Goal: Use online tool/utility: Use online tool/utility

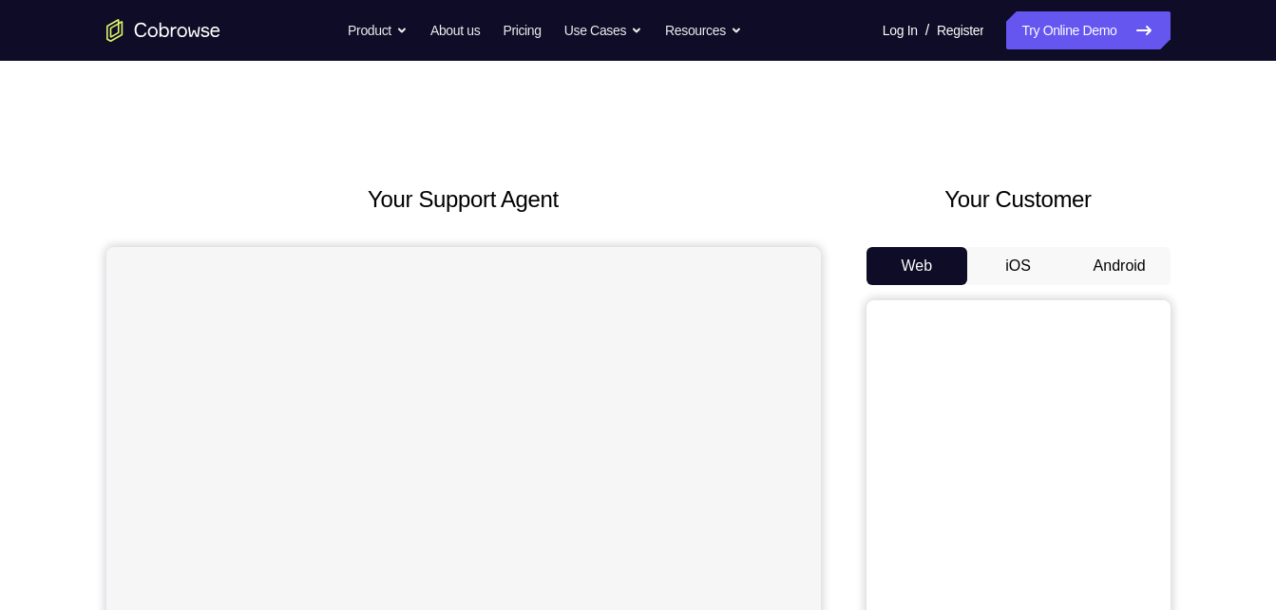
click at [1101, 257] on button "Android" at bounding box center [1120, 266] width 102 height 38
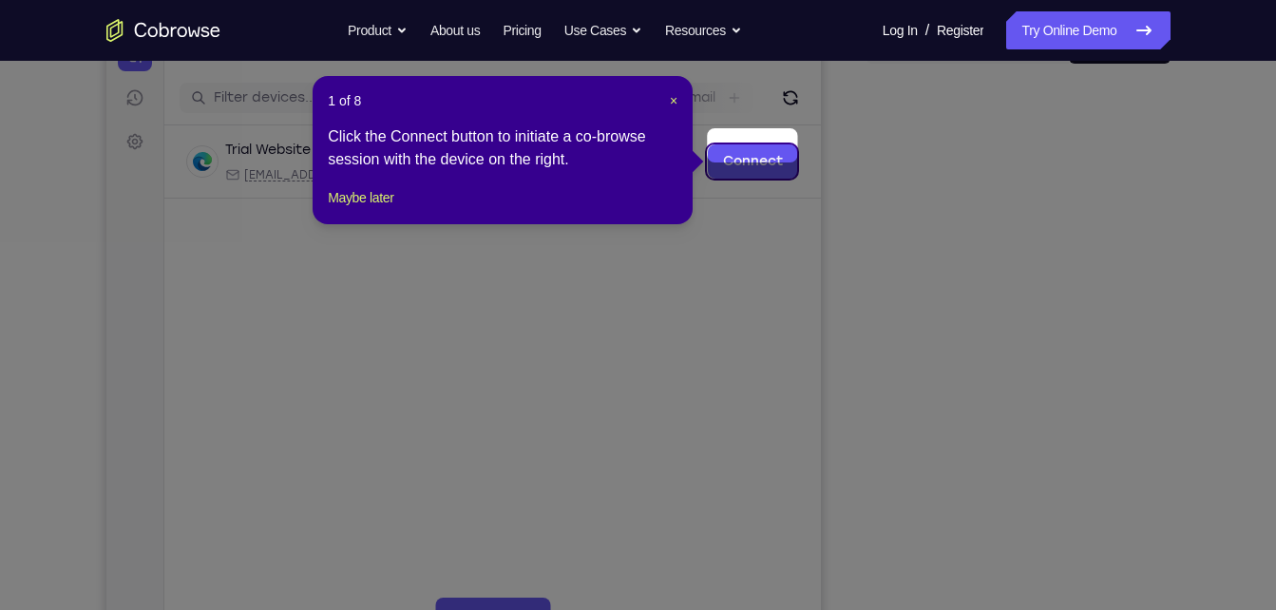
scroll to position [238, 0]
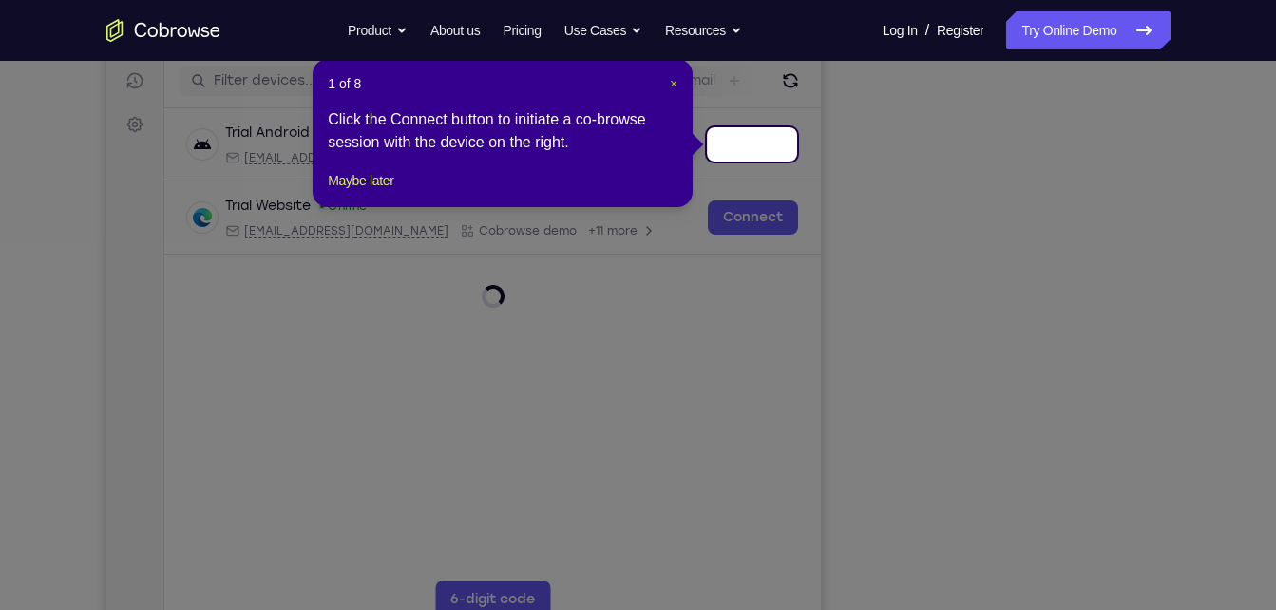
click at [672, 85] on span "×" at bounding box center [674, 83] width 8 height 15
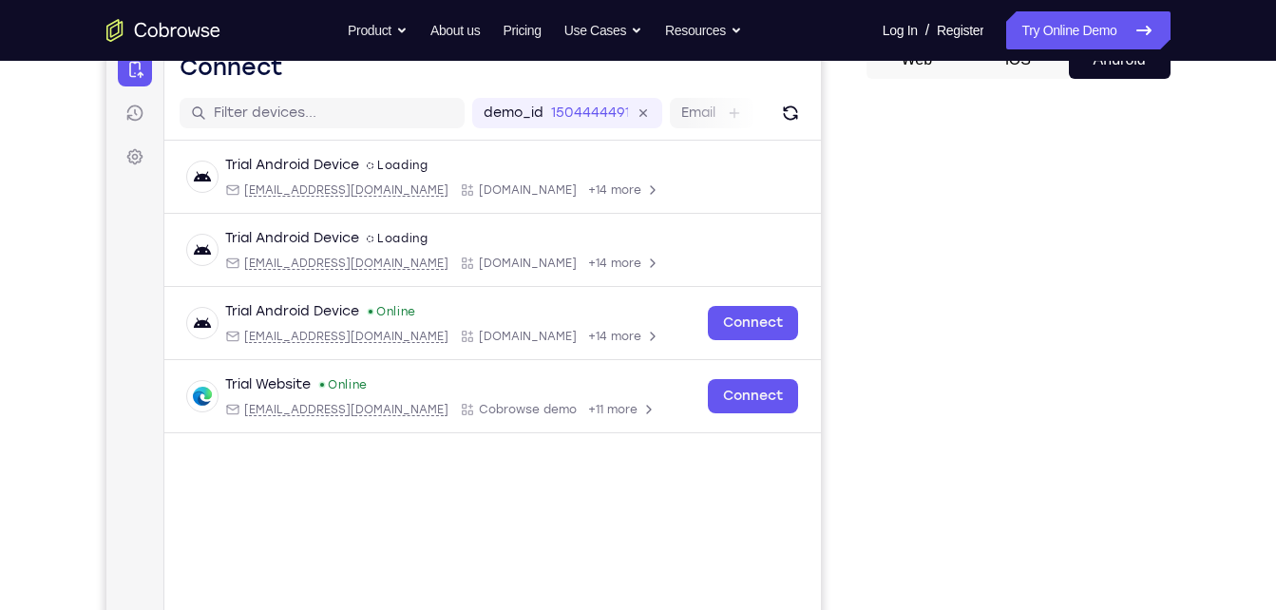
scroll to position [202, 0]
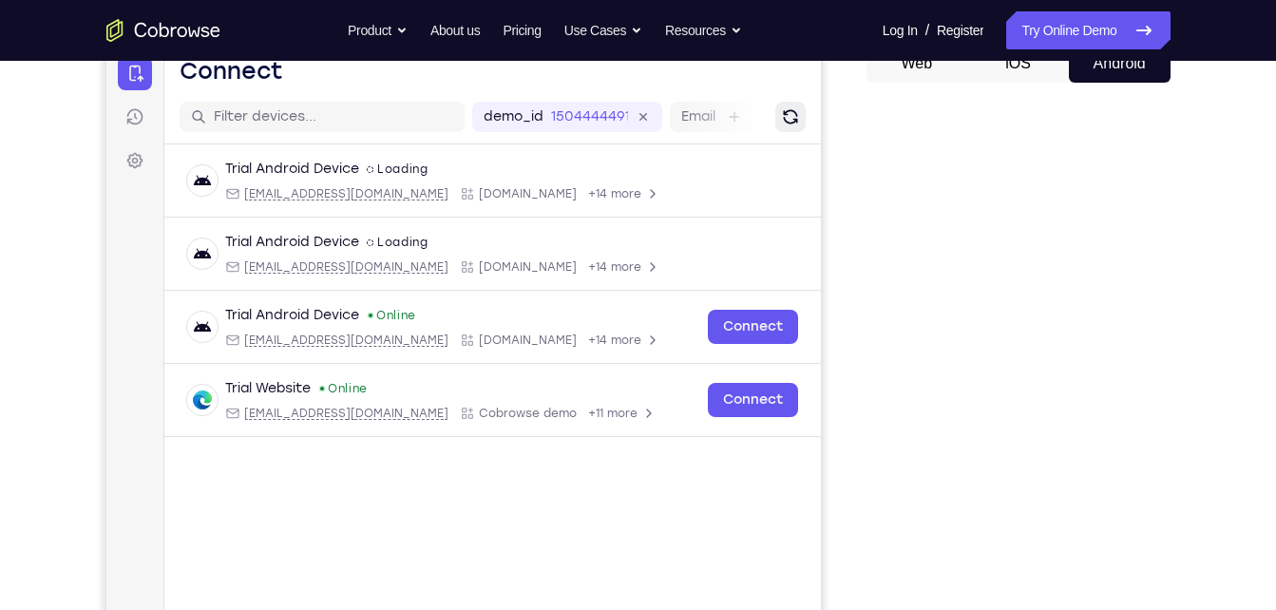
click at [801, 125] on button "Refresh" at bounding box center [789, 117] width 30 height 30
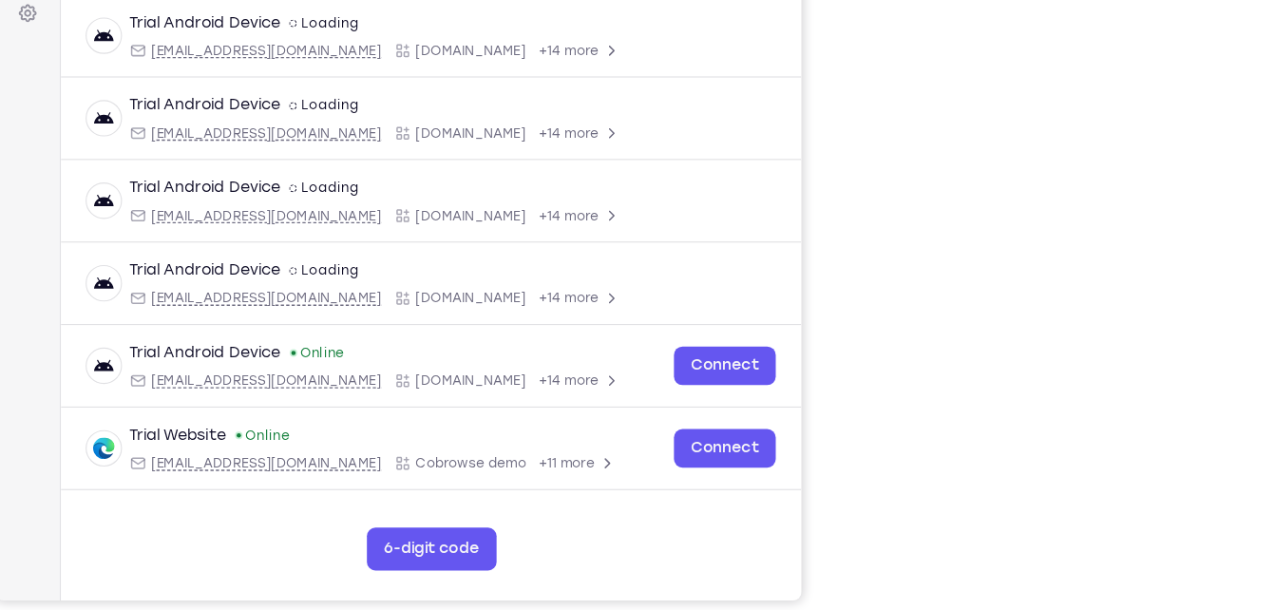
scroll to position [280, 0]
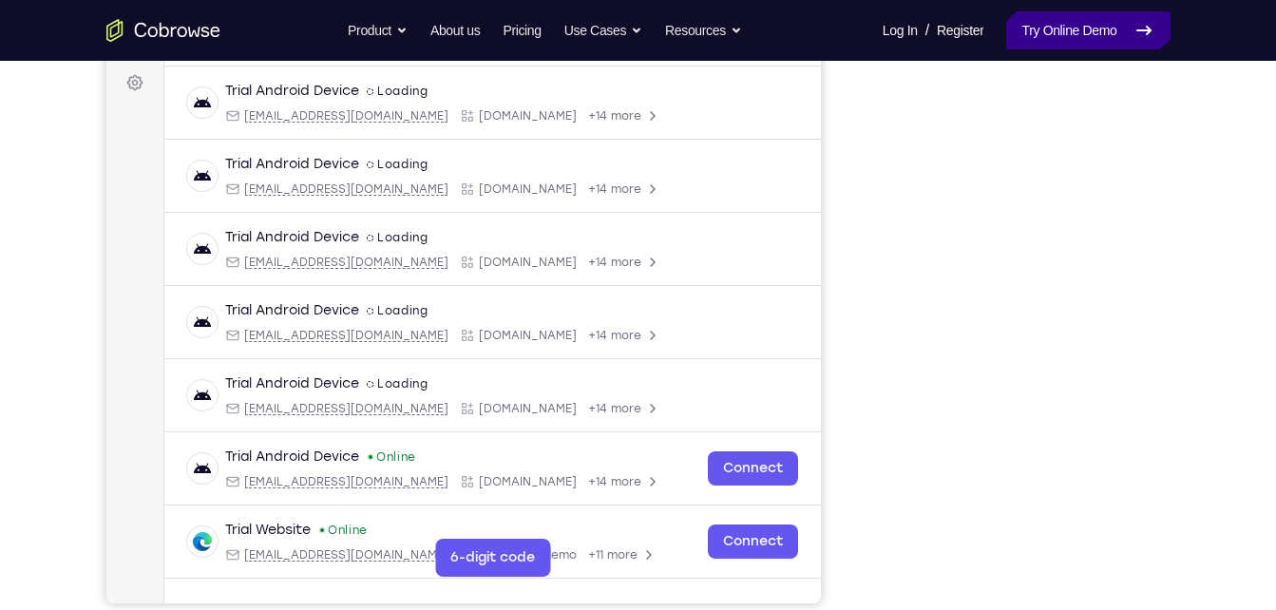
click at [1069, 34] on link "Try Online Demo" at bounding box center [1087, 30] width 163 height 38
click at [1072, 35] on link "Try Online Demo" at bounding box center [1087, 30] width 163 height 38
click at [1098, 33] on link "Try Online Demo" at bounding box center [1087, 30] width 163 height 38
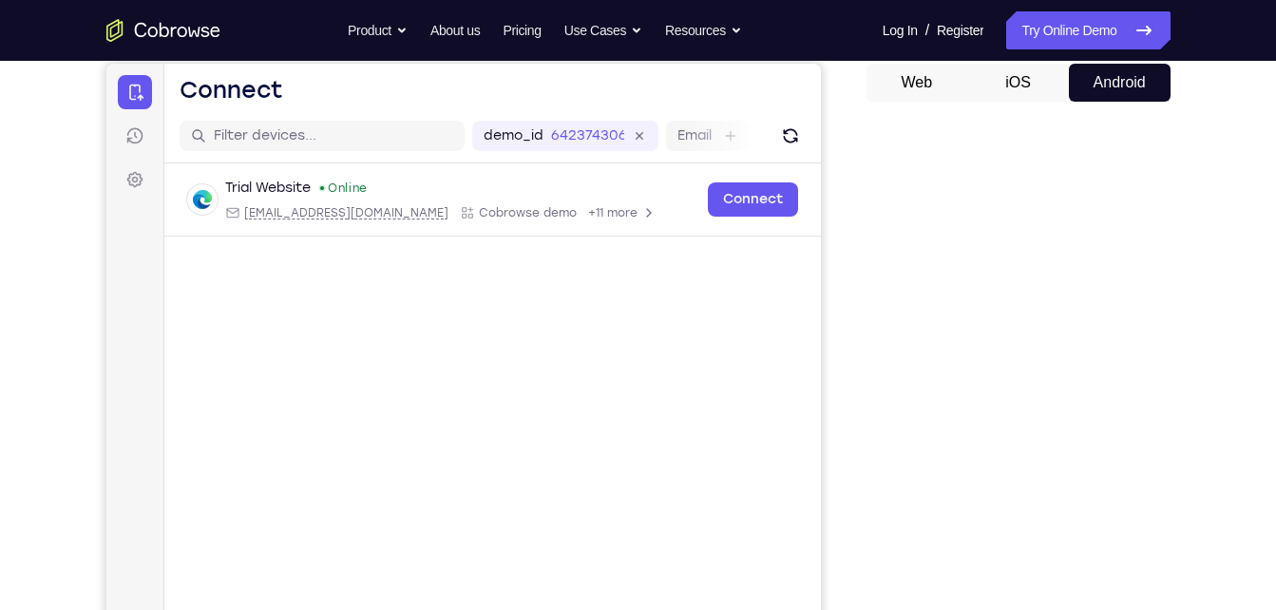
scroll to position [187, 0]
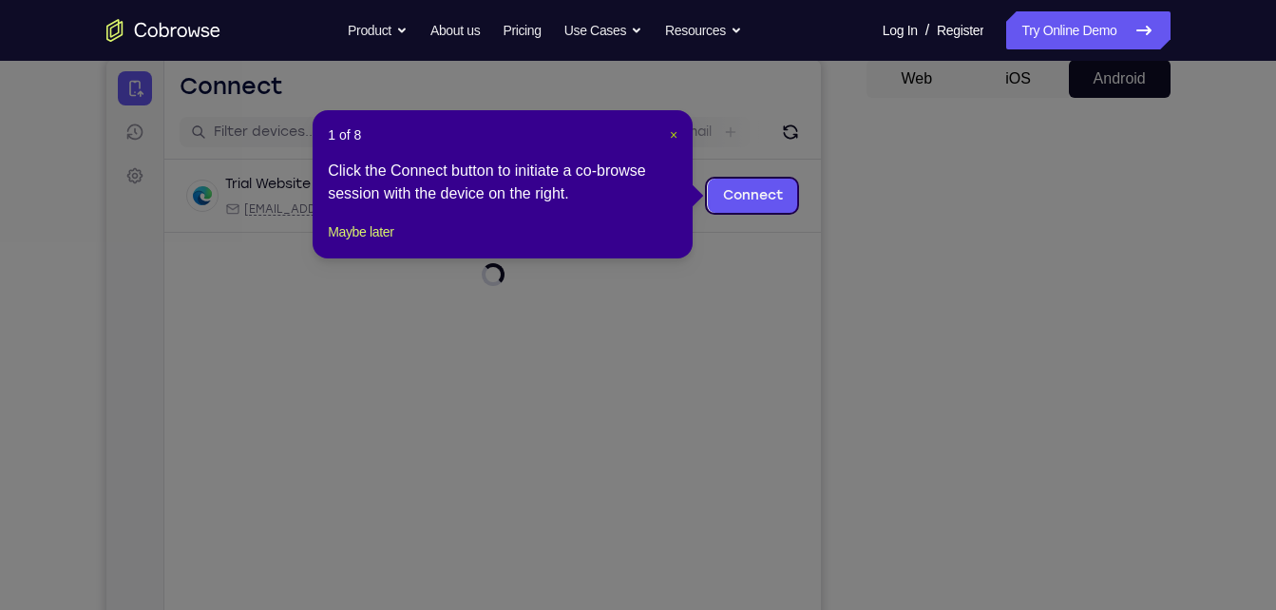
click at [675, 142] on span "×" at bounding box center [674, 134] width 8 height 15
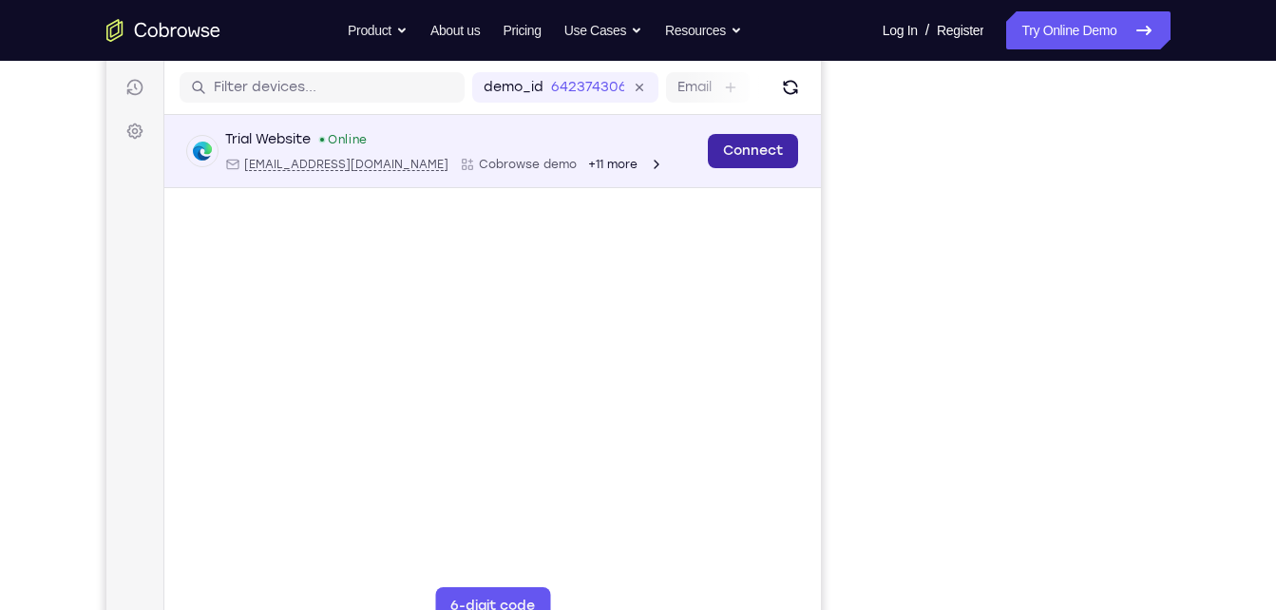
scroll to position [273, 0]
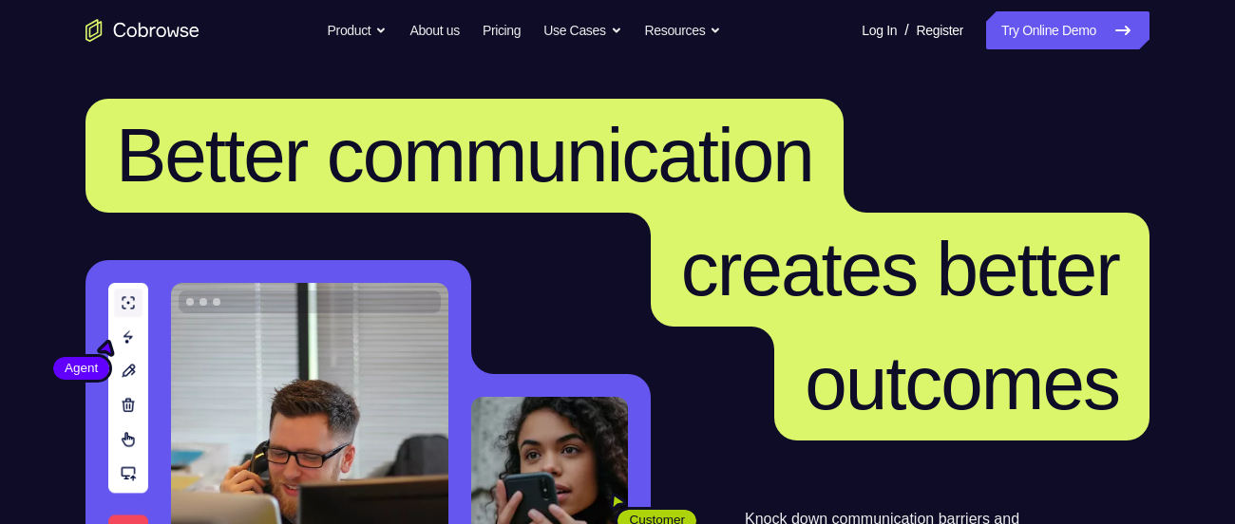
click at [1097, 52] on nav "Go back Powerful, Flexible and Trustworthy. Avoid all extra friction for both A…" at bounding box center [617, 30] width 1235 height 61
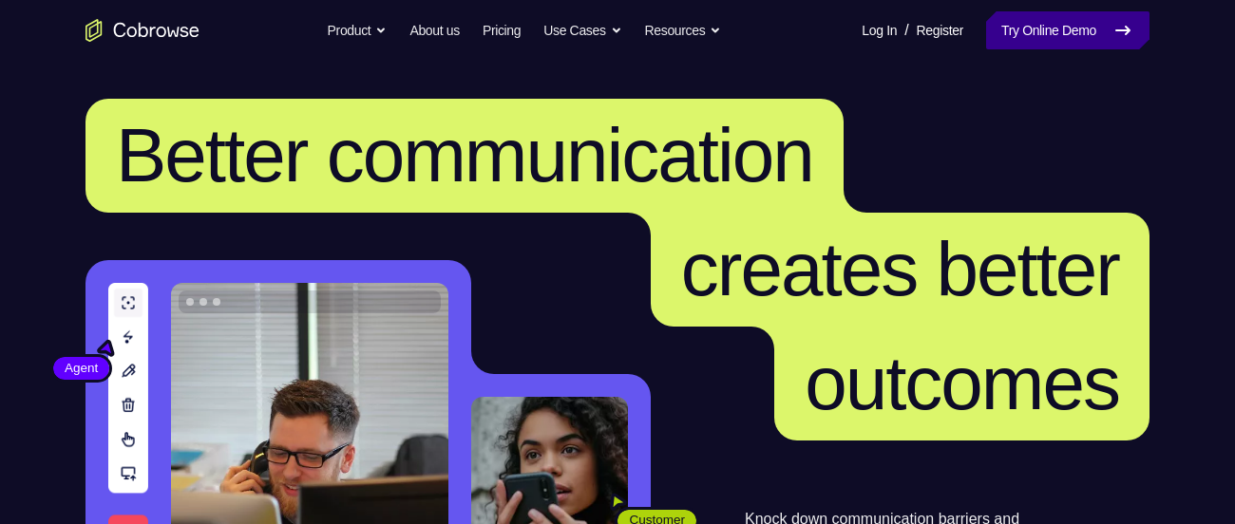
click at [1090, 38] on link "Try Online Demo" at bounding box center [1067, 30] width 163 height 38
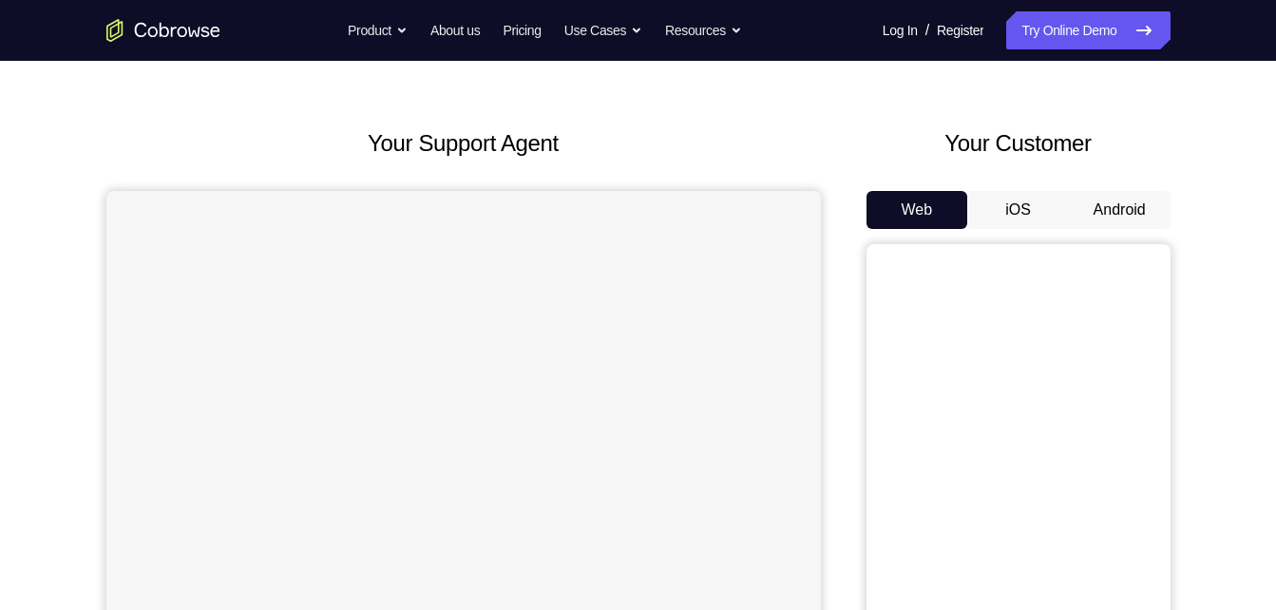
scroll to position [56, 0]
click at [1112, 206] on button "Android" at bounding box center [1120, 210] width 102 height 38
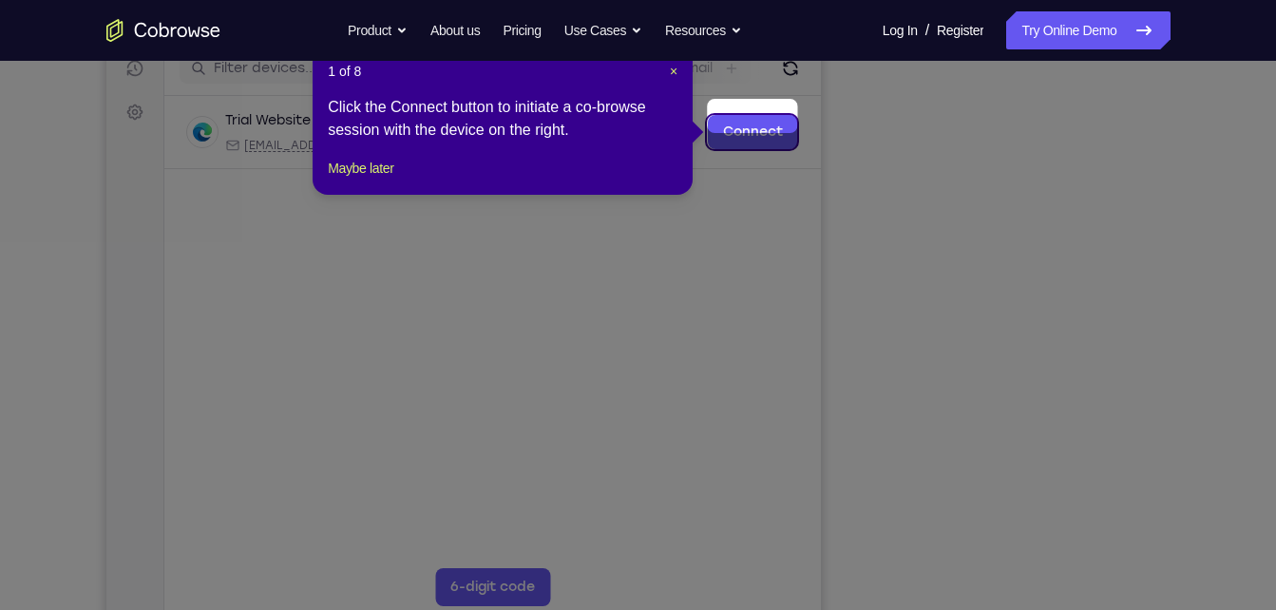
scroll to position [250, 0]
click at [673, 72] on span "×" at bounding box center [674, 72] width 8 height 15
